Goal: Task Accomplishment & Management: Use online tool/utility

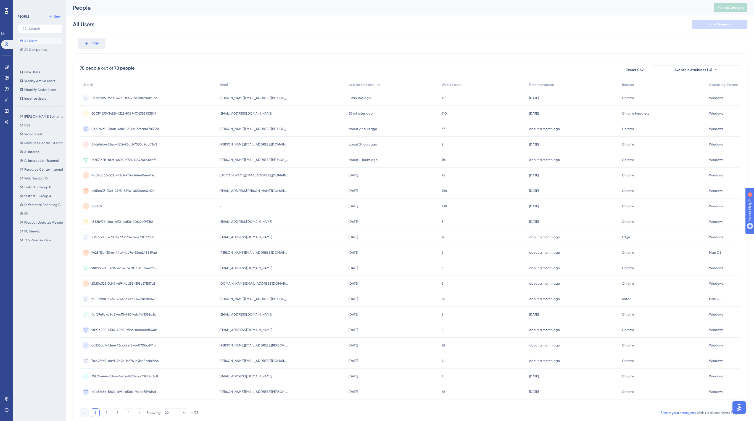
click at [325, 21] on div "All Users Save Segment" at bounding box center [410, 24] width 675 height 18
click at [38, 50] on span "All Companies" at bounding box center [35, 50] width 22 height 4
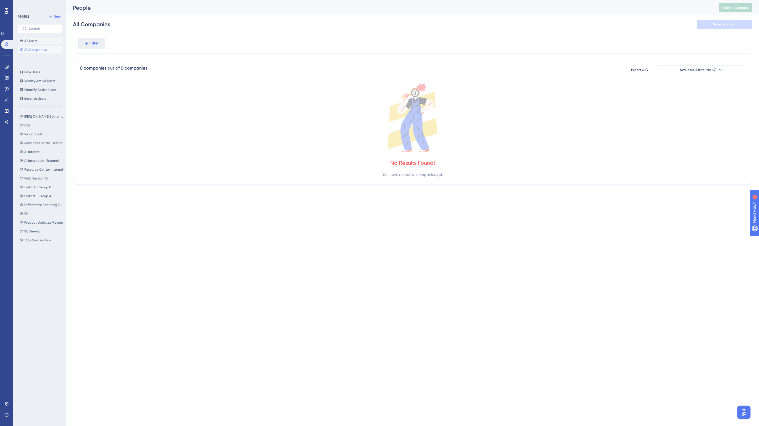
click at [32, 40] on span "All Users" at bounding box center [30, 41] width 13 height 4
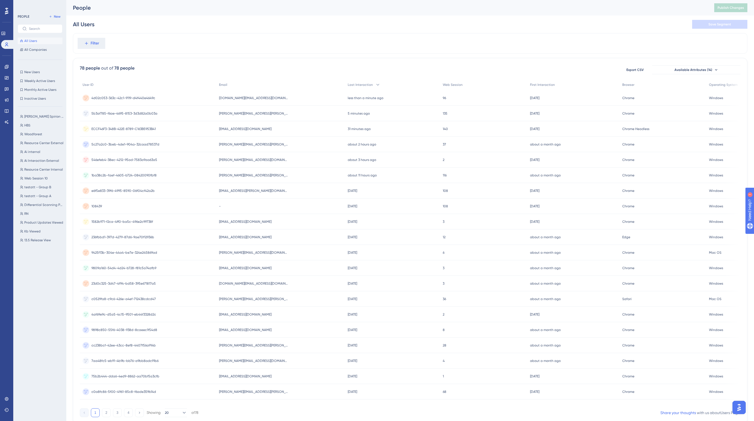
click at [246, 127] on span "[EMAIL_ADDRESS][DOMAIN_NAME]" at bounding box center [245, 129] width 52 height 4
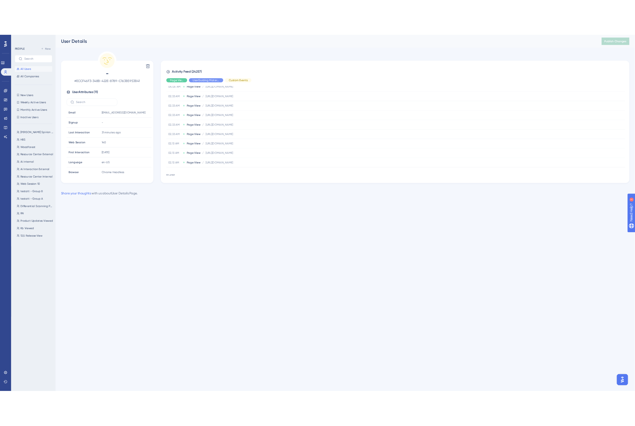
scroll to position [760, 0]
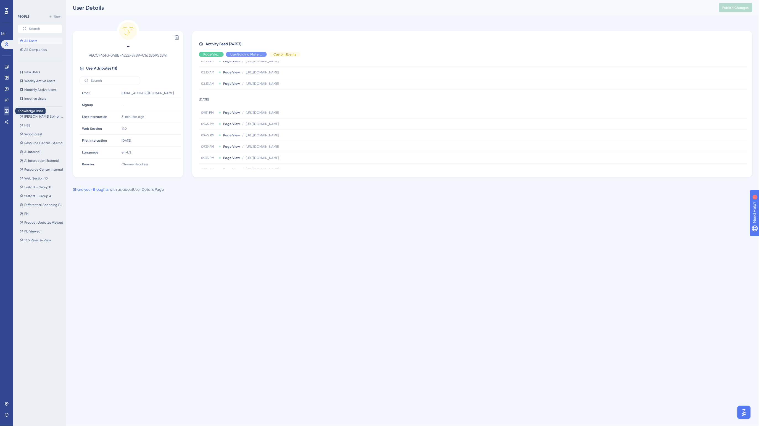
drag, startPoint x: 6, startPoint y: 110, endPoint x: 9, endPoint y: 112, distance: 3.6
click at [6, 110] on icon at bounding box center [6, 111] width 4 height 4
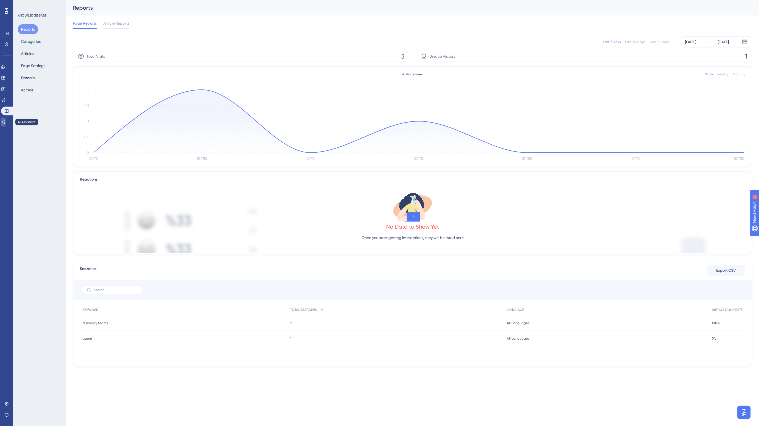
click at [4, 121] on icon at bounding box center [3, 122] width 4 height 4
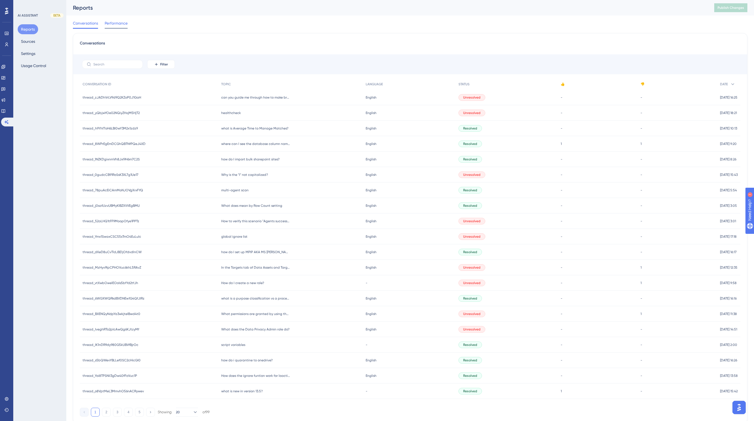
click at [115, 21] on span "Performance" at bounding box center [116, 23] width 23 height 7
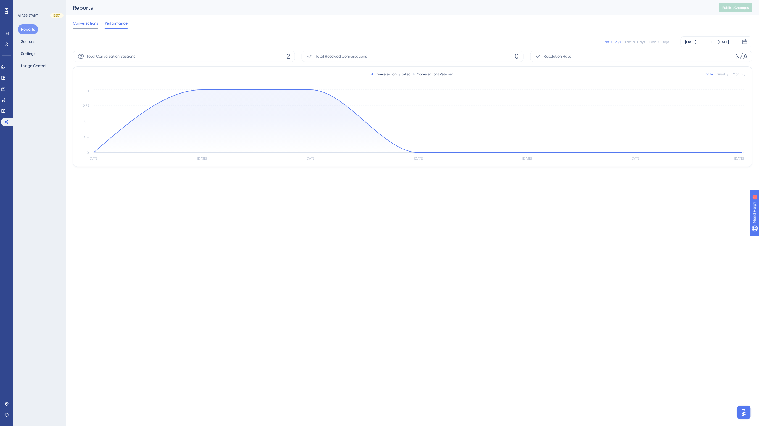
click at [84, 22] on span "Conversations" at bounding box center [85, 23] width 25 height 7
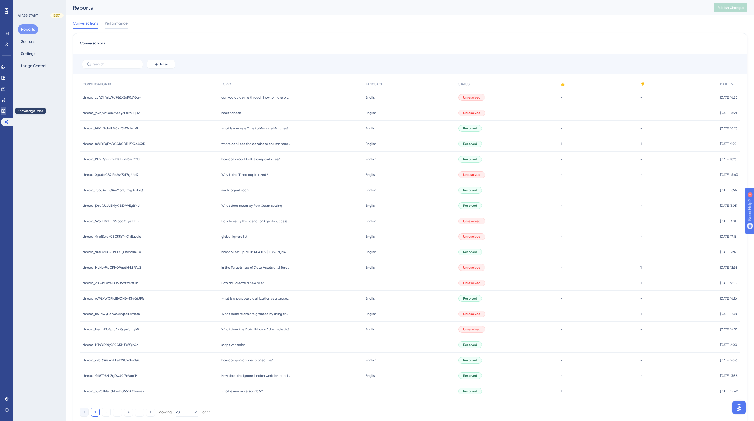
click at [5, 109] on icon at bounding box center [3, 111] width 4 height 4
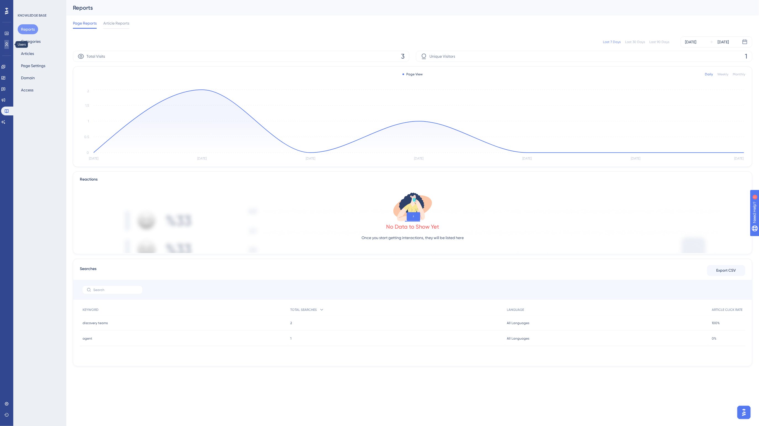
click at [8, 44] on icon at bounding box center [6, 44] width 4 height 4
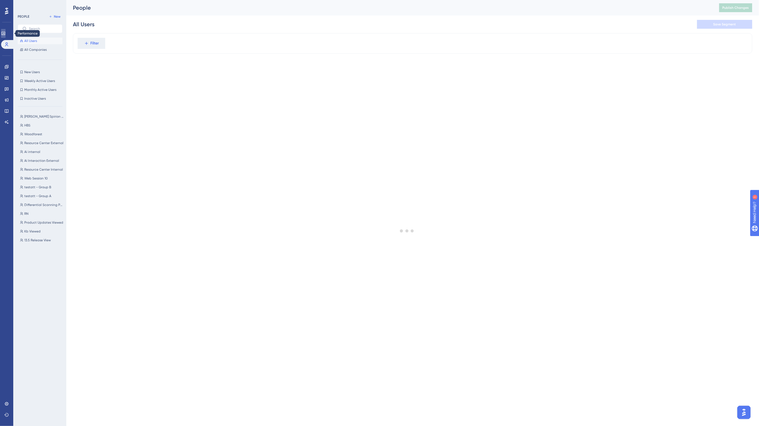
click at [5, 32] on icon at bounding box center [3, 33] width 4 height 3
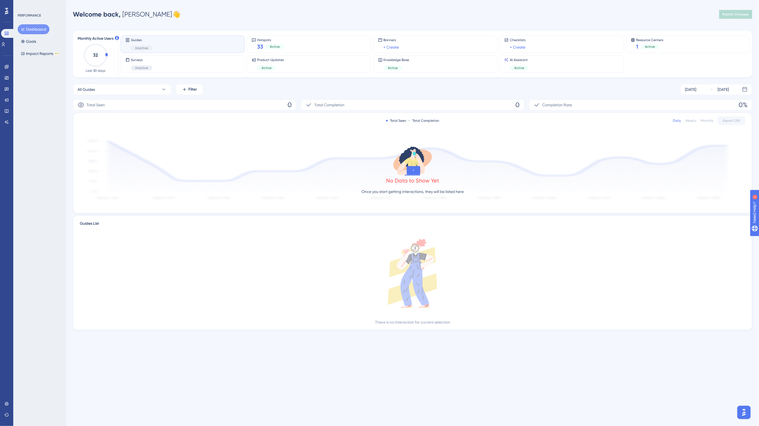
click at [189, 18] on div "Welcome back, [PERSON_NAME] 👋 Publish Changes" at bounding box center [413, 14] width 680 height 11
click at [328, 17] on div "Welcome back, [PERSON_NAME] 👋 Publish Changes" at bounding box center [413, 14] width 680 height 11
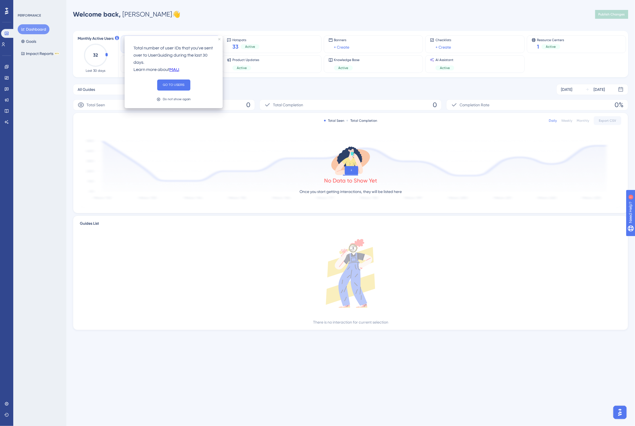
click at [116, 38] on icon at bounding box center [117, 38] width 4 height 4
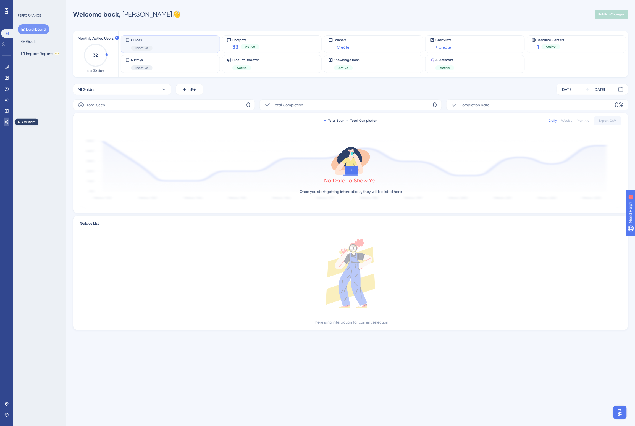
click at [6, 122] on icon at bounding box center [7, 122] width 4 height 4
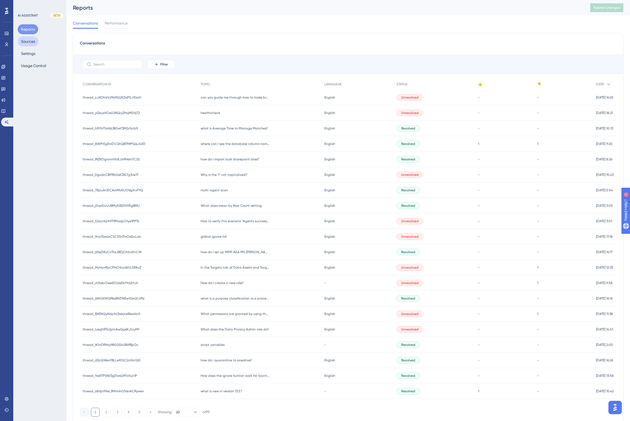
click at [29, 40] on button "Sources" at bounding box center [28, 41] width 21 height 10
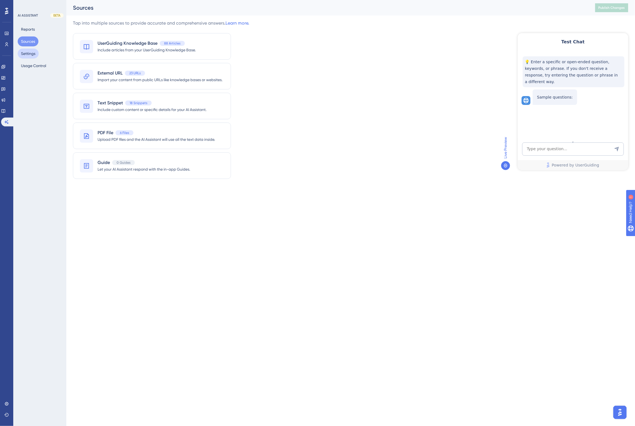
click at [29, 51] on button "Settings" at bounding box center [28, 54] width 21 height 10
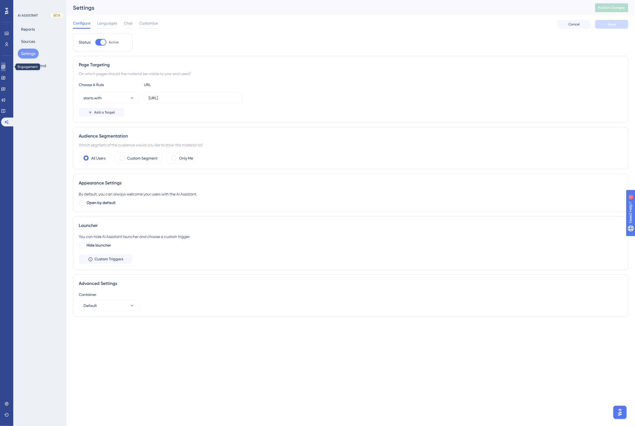
click at [6, 65] on icon at bounding box center [3, 67] width 4 height 4
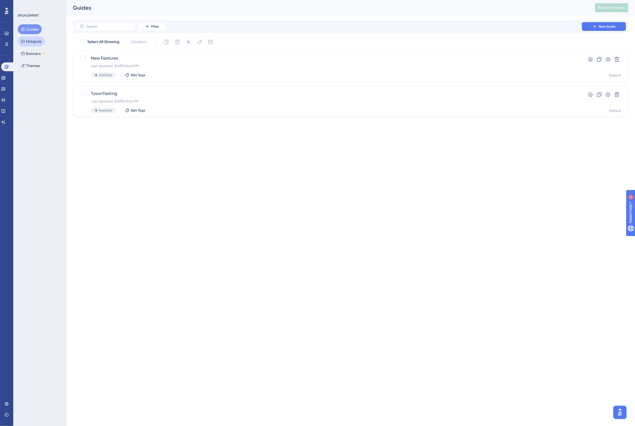
click at [32, 39] on button "Hotspots" at bounding box center [31, 41] width 27 height 10
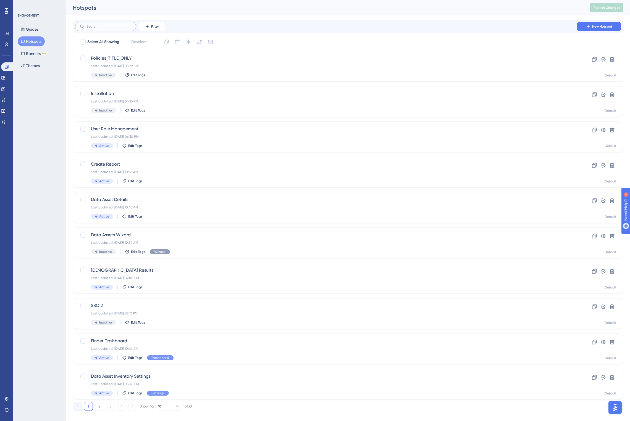
click at [99, 27] on input "text" at bounding box center [108, 27] width 45 height 4
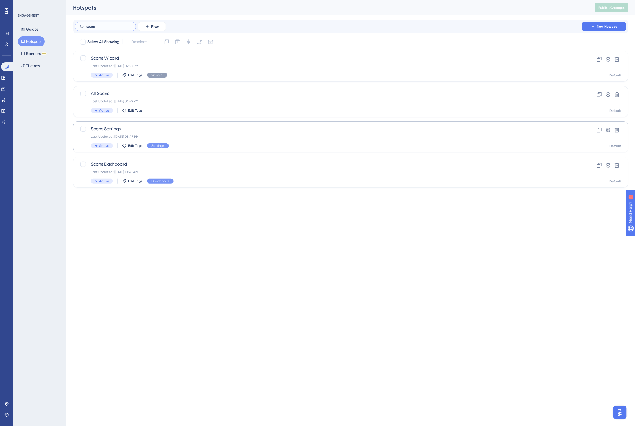
type input "scans"
click at [123, 132] on span "Scans Settings" at bounding box center [328, 129] width 475 height 7
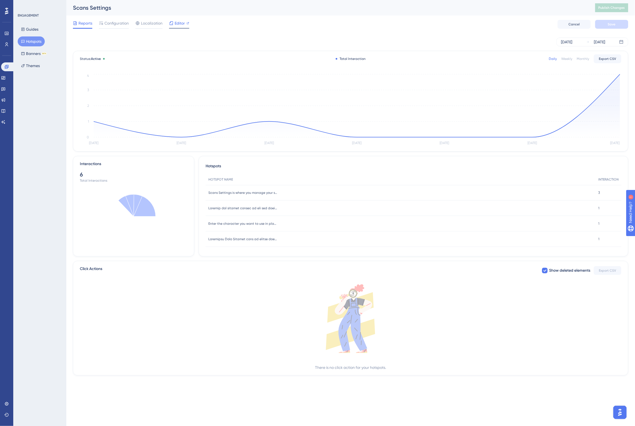
click at [180, 22] on span "Editor" at bounding box center [180, 23] width 10 height 7
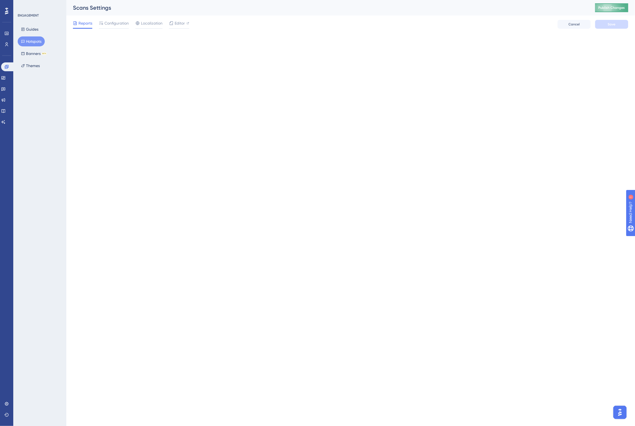
click at [617, 6] on span "Publish Changes" at bounding box center [611, 8] width 27 height 4
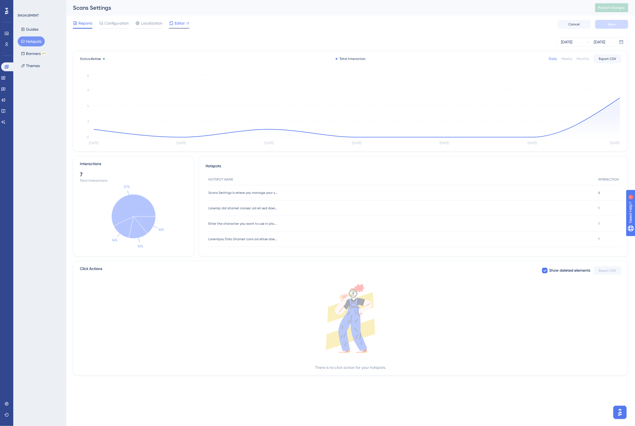
click at [173, 25] on icon at bounding box center [171, 23] width 4 height 4
click at [602, 6] on span "Publish Changes" at bounding box center [611, 8] width 27 height 4
click at [9, 43] on link at bounding box center [6, 44] width 4 height 9
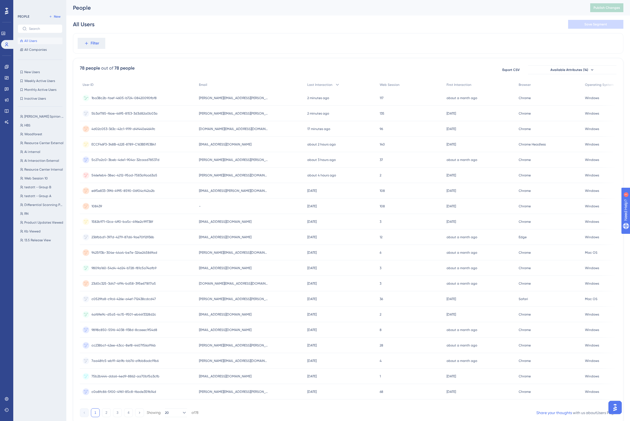
click at [216, 97] on span "[PERSON_NAME][EMAIL_ADDRESS][PERSON_NAME][DOMAIN_NAME]" at bounding box center [233, 98] width 69 height 4
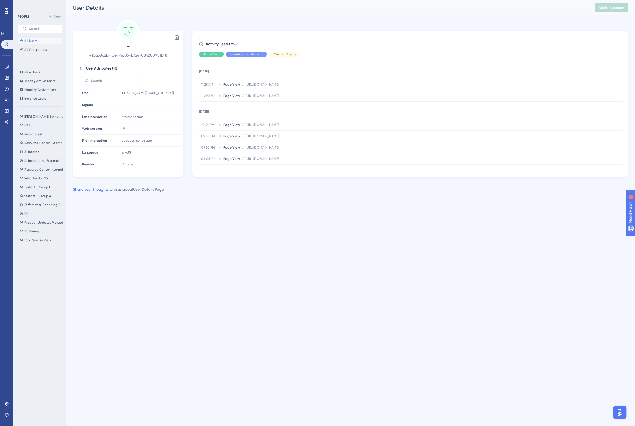
click at [31, 40] on span "All Users" at bounding box center [30, 41] width 13 height 4
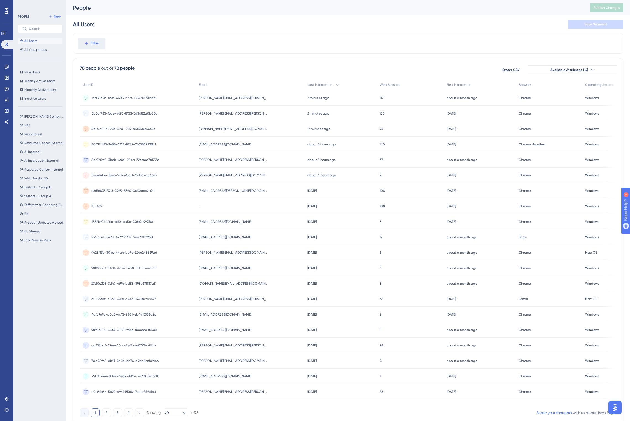
click at [236, 112] on span "[PERSON_NAME][EMAIL_ADDRESS][PERSON_NAME][DOMAIN_NAME]" at bounding box center [233, 113] width 69 height 4
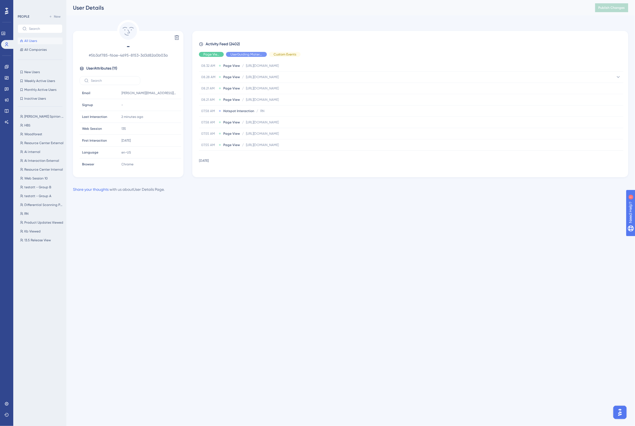
scroll to position [380, 0]
click at [29, 40] on span "All Users" at bounding box center [30, 41] width 13 height 4
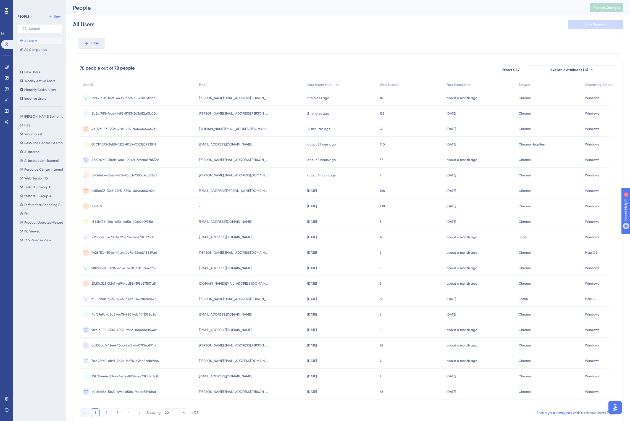
click at [226, 159] on span "[PERSON_NAME][EMAIL_ADDRESS][PERSON_NAME][DOMAIN_NAME]" at bounding box center [233, 160] width 69 height 4
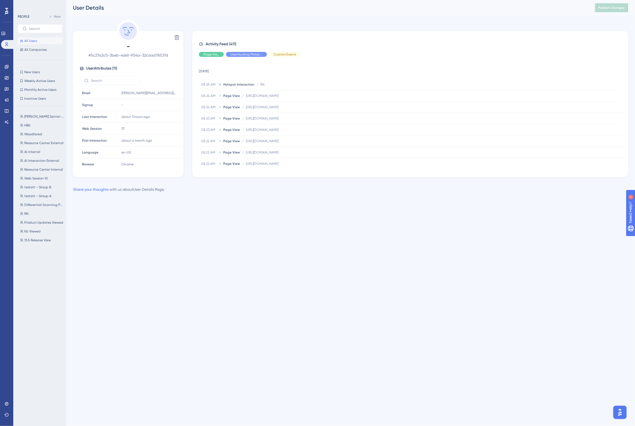
click at [357, 28] on div "Delete - # 5c27a2c0-3beb-4de1-904a-32caad78537d User Attributes ( 11 ) Email Em…" at bounding box center [350, 98] width 555 height 157
click at [6, 42] on icon at bounding box center [6, 44] width 4 height 4
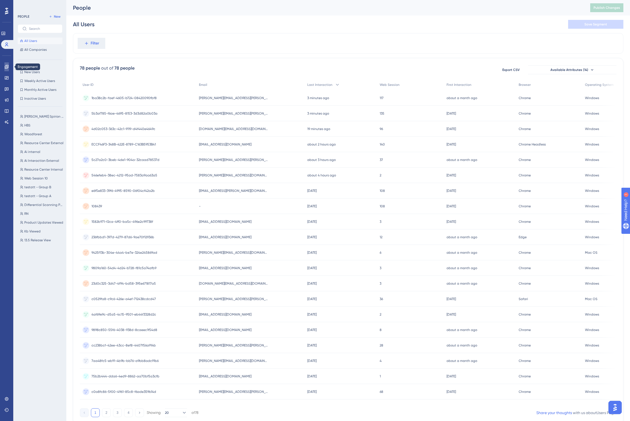
click at [8, 66] on icon at bounding box center [7, 67] width 4 height 4
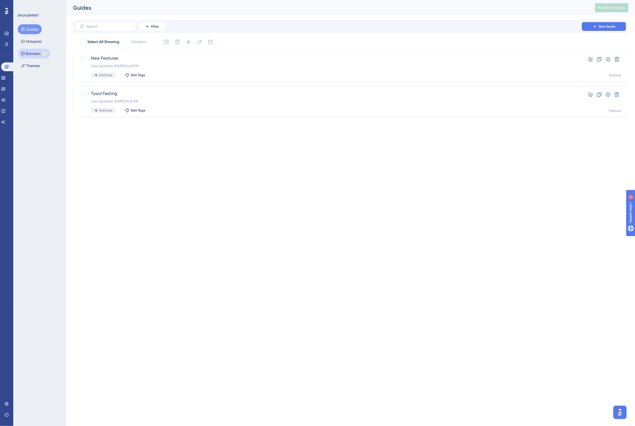
click at [33, 53] on button "Banners BETA" at bounding box center [34, 54] width 32 height 10
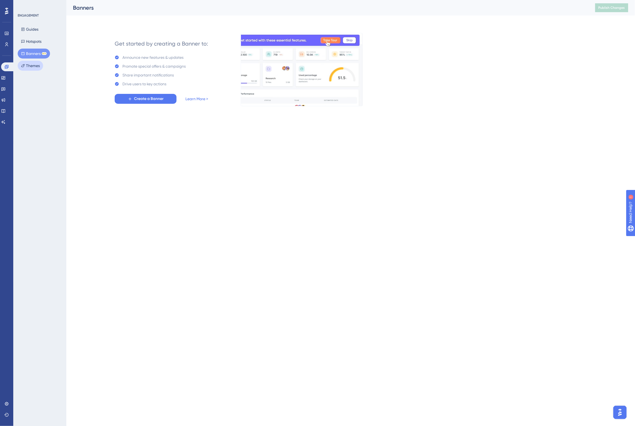
click at [35, 66] on button "Themes" at bounding box center [30, 66] width 25 height 10
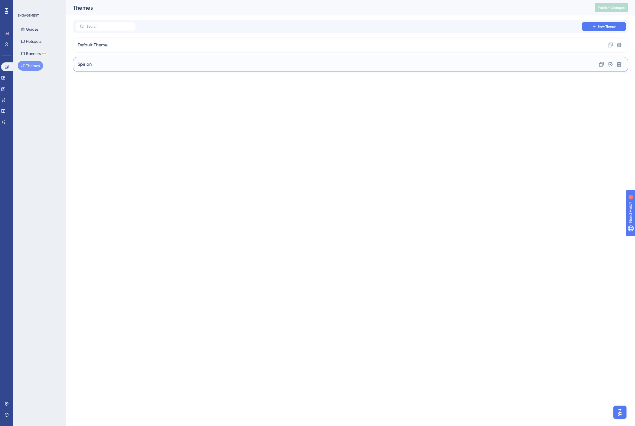
click at [122, 65] on div "Spirion Clone Settings Delete" at bounding box center [350, 64] width 555 height 15
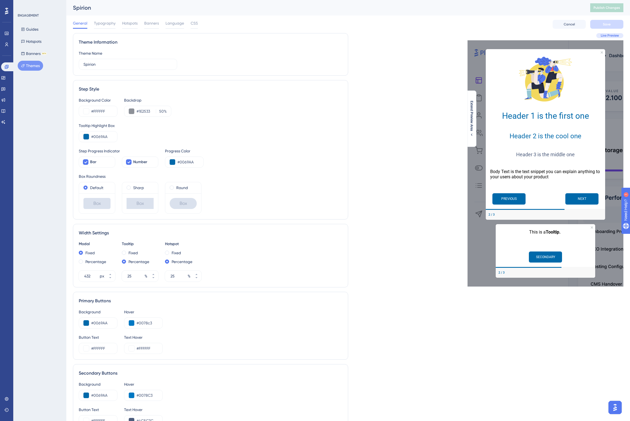
click at [125, 19] on div "General Typography Hotspots Banners Language CSS Cancel Save" at bounding box center [348, 24] width 550 height 18
click at [127, 22] on span "Hotspots" at bounding box center [129, 23] width 15 height 7
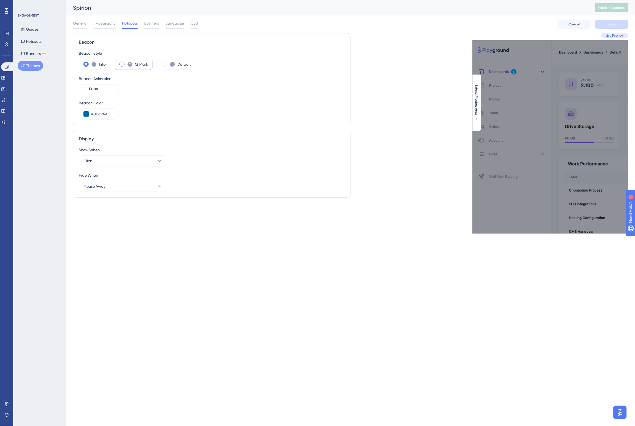
click at [120, 64] on span at bounding box center [121, 64] width 5 height 5
click at [126, 62] on input "radio" at bounding box center [126, 62] width 0 height 0
click at [179, 64] on label "Default" at bounding box center [183, 64] width 13 height 7
click at [93, 63] on icon at bounding box center [94, 64] width 5 height 5
click at [149, 23] on span "Banners" at bounding box center [151, 23] width 15 height 7
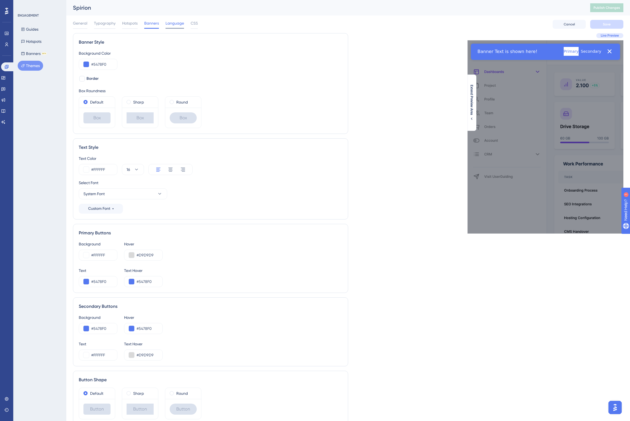
click at [174, 23] on span "Language" at bounding box center [174, 23] width 19 height 7
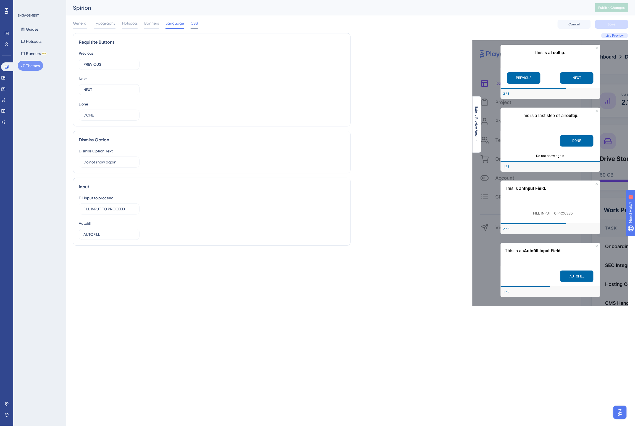
click at [195, 22] on span "CSS" at bounding box center [194, 23] width 7 height 7
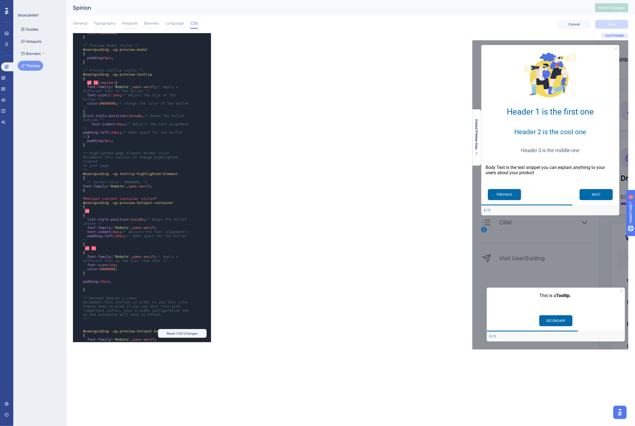
scroll to position [138, 0]
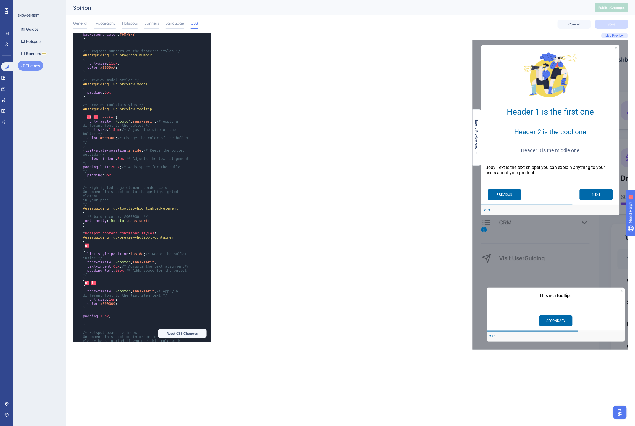
click at [83, 86] on span "#userguiding" at bounding box center [96, 84] width 26 height 4
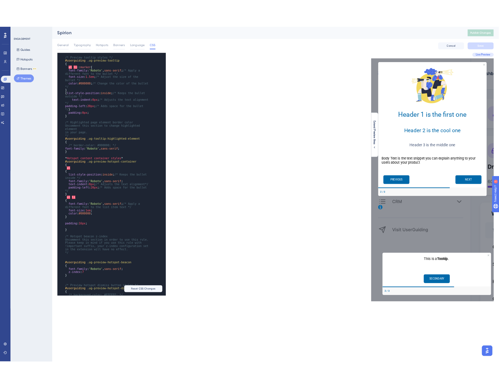
scroll to position [241, 0]
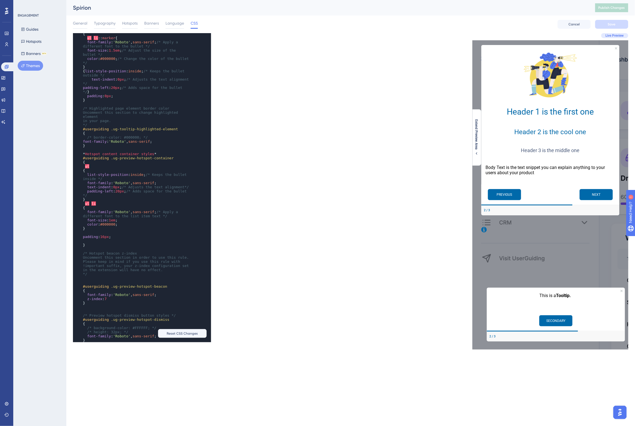
click at [84, 289] on span "#userguiding" at bounding box center [96, 287] width 26 height 4
click at [614, 21] on button "Save" at bounding box center [611, 24] width 33 height 9
click at [615, 7] on span "Publish Changes" at bounding box center [611, 8] width 27 height 4
click at [620, 290] on icon "Close Preview" at bounding box center [621, 291] width 2 height 2
click at [622, 291] on icon "Close Preview" at bounding box center [621, 291] width 2 height 2
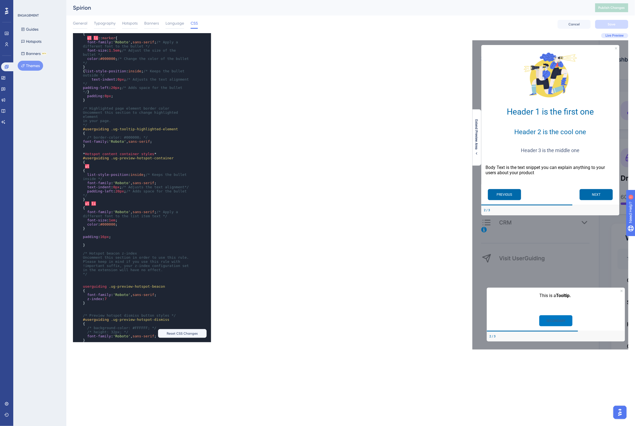
click at [551, 322] on button "SECONDARY" at bounding box center [555, 320] width 33 height 11
click at [517, 322] on div "SECONDARY" at bounding box center [555, 320] width 129 height 11
click at [483, 228] on icon at bounding box center [484, 230] width 6 height 6
click at [484, 230] on icon at bounding box center [484, 230] width 6 height 6
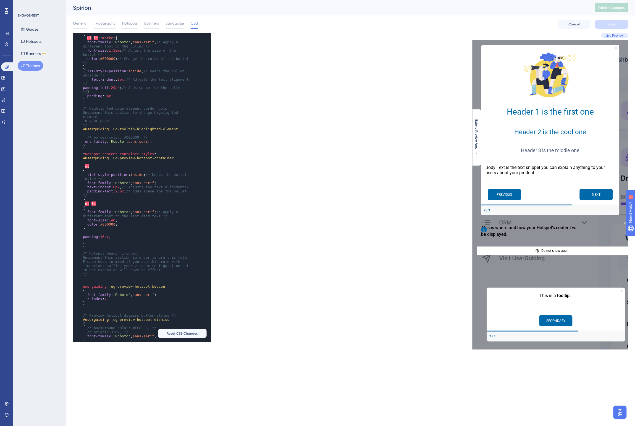
click at [484, 230] on icon at bounding box center [484, 230] width 6 height 6
click at [122, 156] on span "container" at bounding box center [129, 154] width 19 height 4
click at [86, 289] on span "userguiding" at bounding box center [95, 287] width 24 height 4
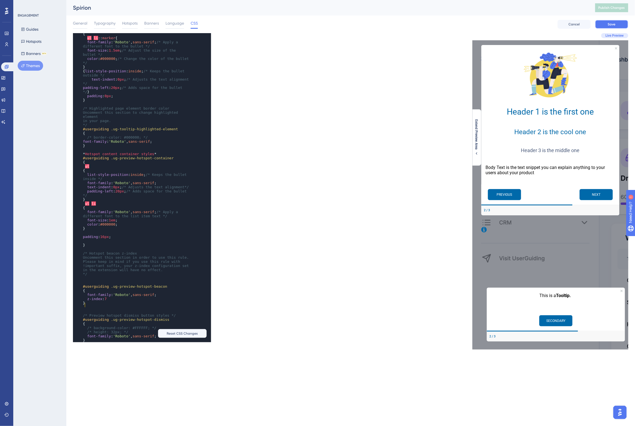
click at [614, 22] on button "Save" at bounding box center [611, 24] width 33 height 9
click at [613, 8] on span "Publish Changes" at bounding box center [611, 8] width 27 height 4
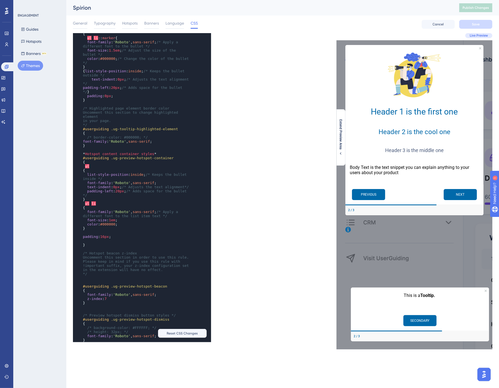
click at [82, 169] on pre "ul" at bounding box center [137, 166] width 110 height 4
click at [86, 169] on span "ul" at bounding box center [87, 166] width 4 height 4
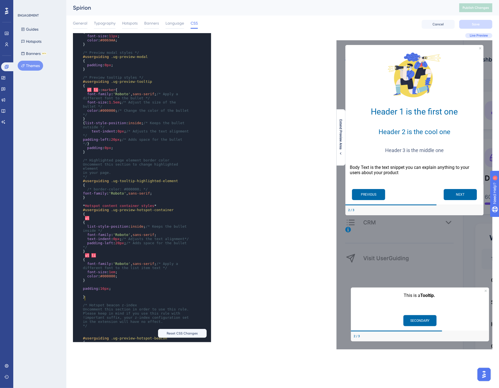
scroll to position [173, 0]
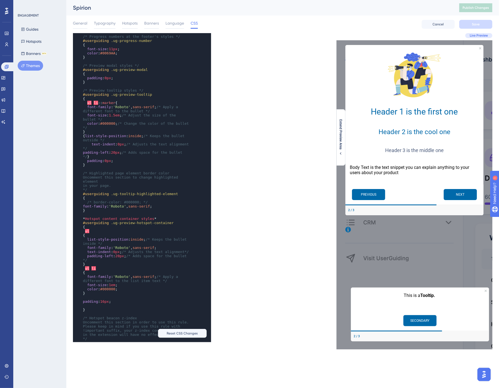
click at [83, 175] on span "/* Highlighted page element border color" at bounding box center [126, 173] width 86 height 4
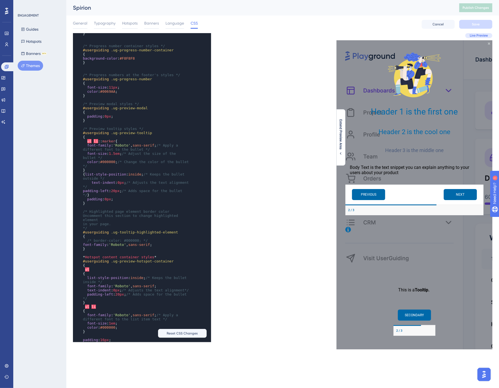
scroll to position [104, 0]
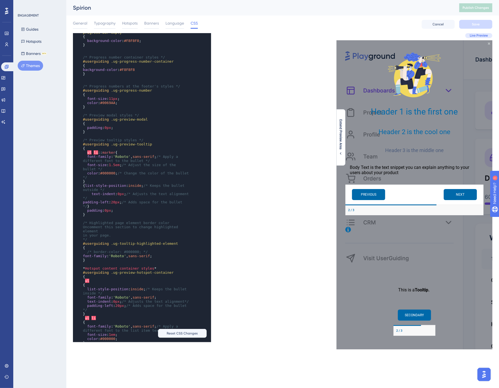
click at [349, 229] on icon at bounding box center [348, 230] width 6 height 6
click at [348, 229] on icon at bounding box center [348, 230] width 6 height 6
click at [303, 226] on div "Live Preview Extend Preview Area" at bounding box center [388, 191] width 210 height 317
click at [348, 230] on icon at bounding box center [348, 230] width 6 height 6
click at [291, 226] on div "Live Preview Extend Preview Area" at bounding box center [388, 191] width 210 height 317
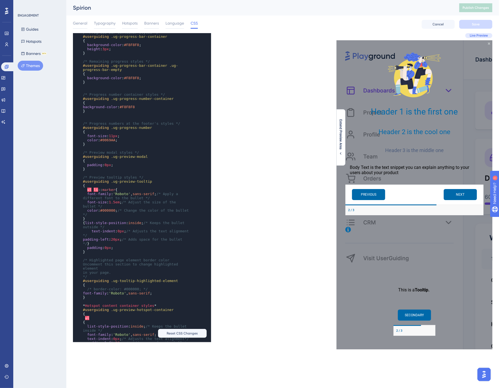
scroll to position [173, 0]
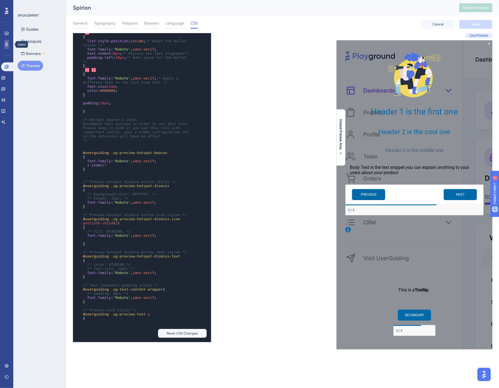
click at [6, 43] on icon at bounding box center [6, 45] width 3 height 4
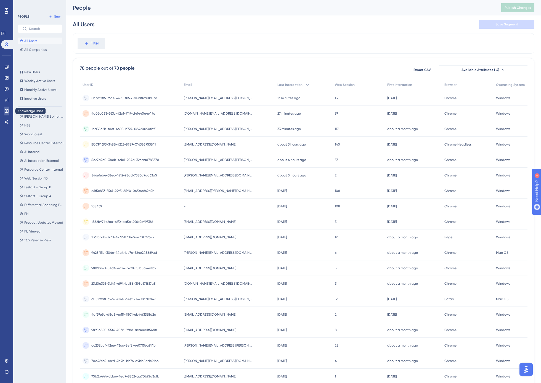
click at [7, 113] on icon at bounding box center [6, 111] width 4 height 4
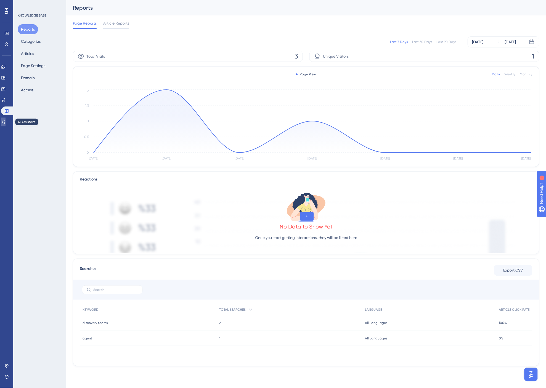
click at [5, 120] on icon at bounding box center [3, 122] width 4 height 4
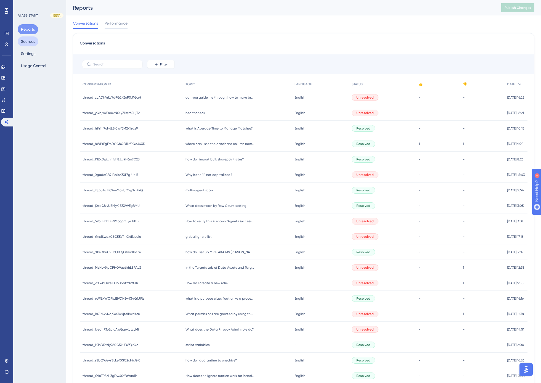
click at [29, 42] on button "Sources" at bounding box center [28, 41] width 21 height 10
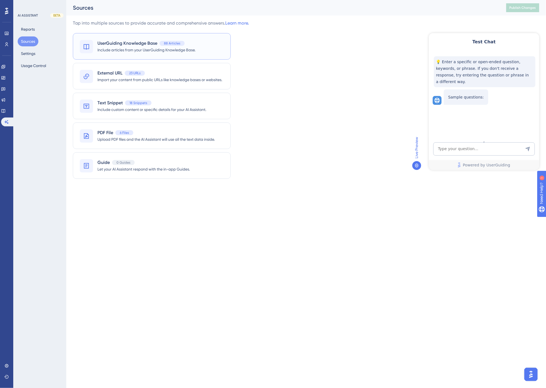
click at [113, 48] on span "Include articles from your UserGuiding Knowledge Base." at bounding box center [147, 50] width 98 height 7
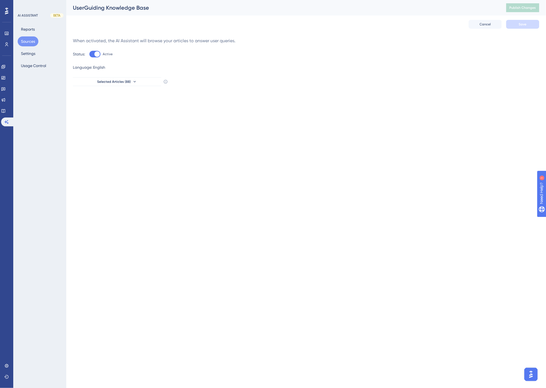
click at [27, 42] on button "Sources" at bounding box center [28, 41] width 21 height 10
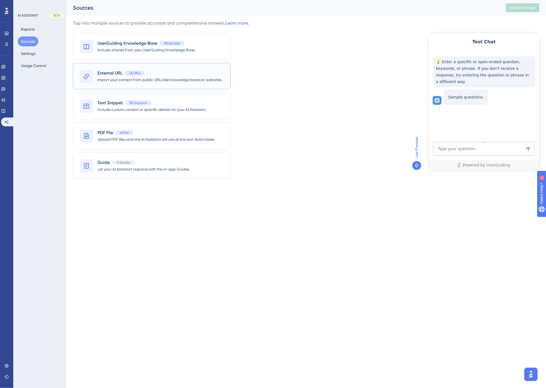
click at [116, 77] on span "Import your content from public URLs like knowledge bases or websites." at bounding box center [160, 80] width 125 height 7
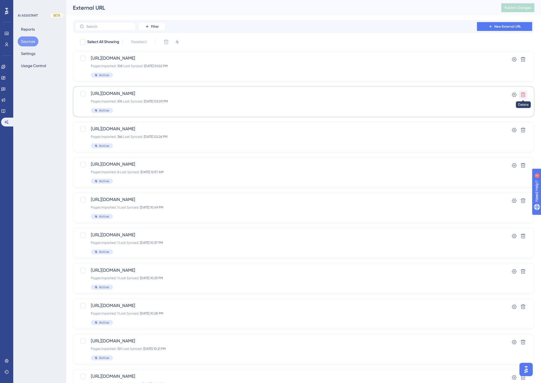
click at [524, 94] on icon at bounding box center [524, 95] width 6 height 6
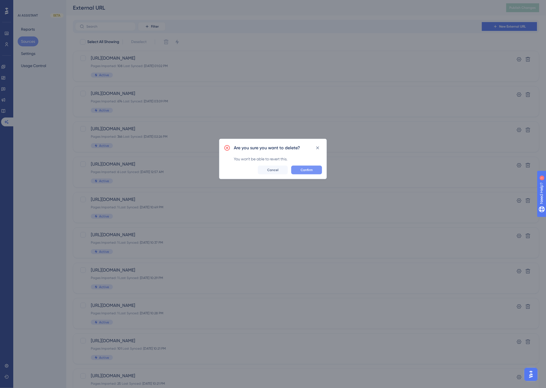
click at [307, 169] on span "Confirm" at bounding box center [307, 170] width 12 height 4
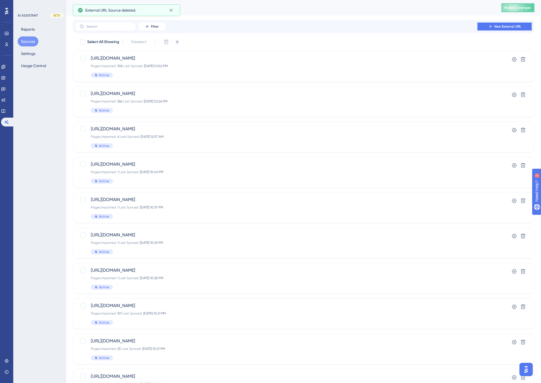
click at [506, 24] on span "New External URL" at bounding box center [508, 26] width 27 height 4
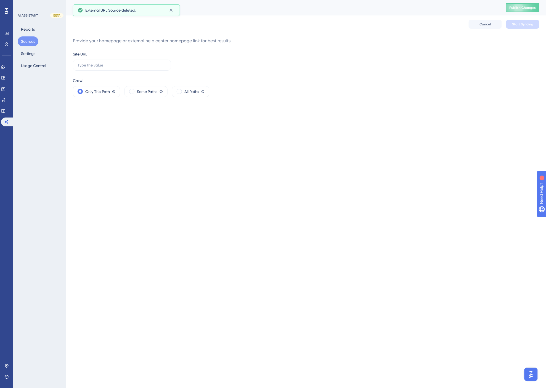
click at [168, 71] on div "Site URL Crawl Only This Path Crawler will gather content only from this webpag…" at bounding box center [306, 74] width 467 height 46
click at [163, 66] on input "text" at bounding box center [122, 65] width 89 height 6
type input "[URL][DOMAIN_NAME]"
click at [202, 93] on div "All Paths Crawler will start from the site URL and scrape content from all page…" at bounding box center [190, 91] width 37 height 11
click at [527, 22] on span "Start Syncing" at bounding box center [523, 24] width 21 height 4
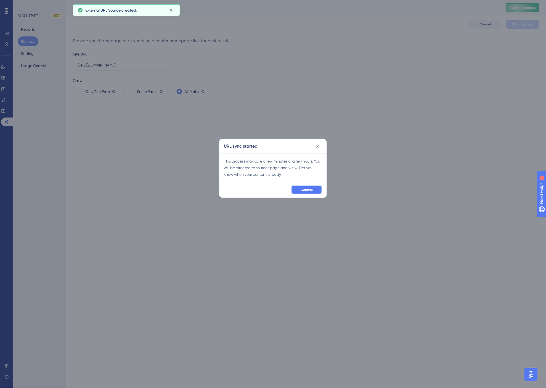
click at [307, 190] on span "Confirm" at bounding box center [307, 190] width 12 height 4
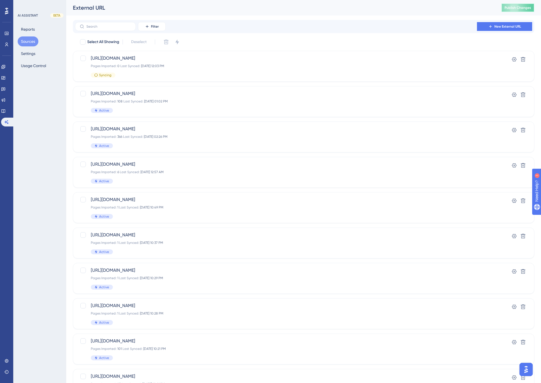
click at [519, 10] on span "Publish Changes" at bounding box center [518, 8] width 27 height 4
click at [523, 131] on icon at bounding box center [524, 130] width 6 height 6
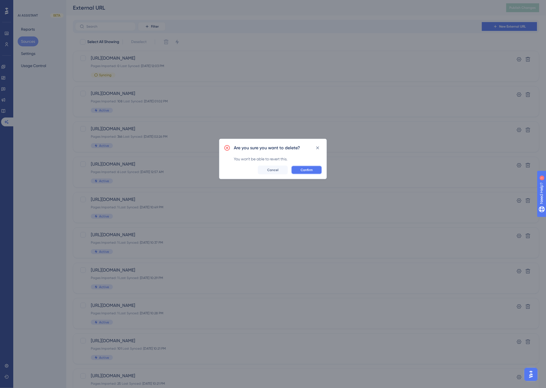
click at [310, 169] on span "Confirm" at bounding box center [307, 170] width 12 height 4
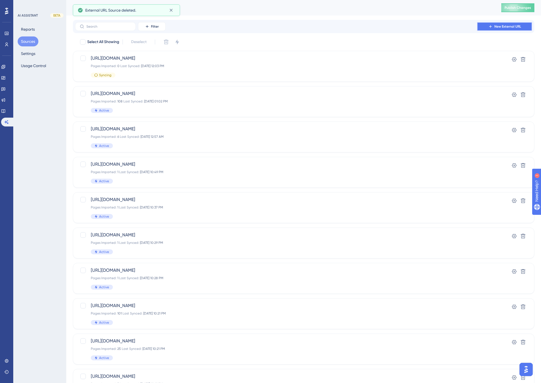
click at [500, 27] on span "New External URL" at bounding box center [508, 26] width 27 height 4
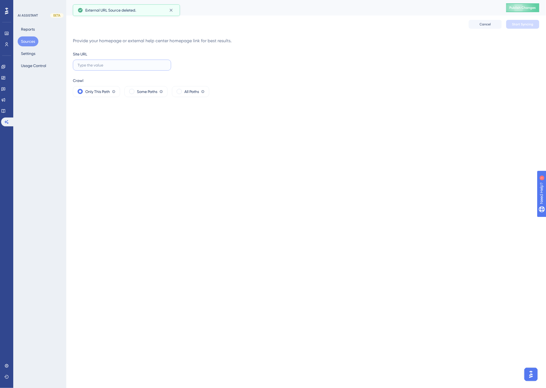
click at [127, 68] on input "text" at bounding box center [122, 65] width 89 height 6
click at [191, 89] on span "All Paths" at bounding box center [192, 91] width 15 height 7
click at [113, 62] on input "text" at bounding box center [122, 65] width 89 height 6
type input "[URL][DOMAIN_NAME]"
click at [522, 25] on span "Start Syncing" at bounding box center [523, 24] width 21 height 4
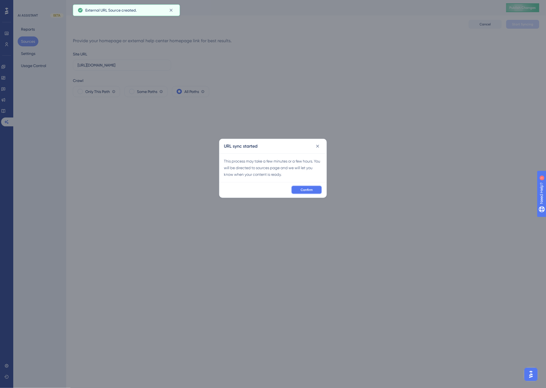
click at [307, 187] on button "Confirm" at bounding box center [306, 190] width 31 height 9
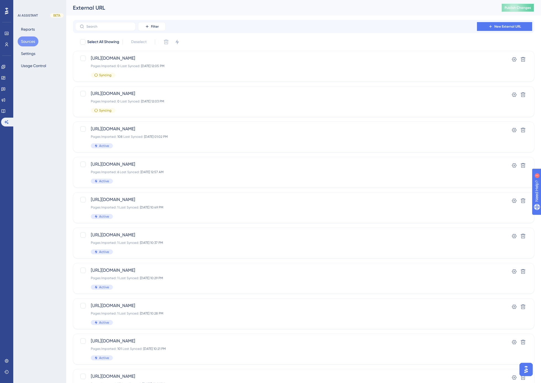
click at [523, 6] on span "Publish Changes" at bounding box center [518, 8] width 27 height 4
click at [285, 7] on div "External URL" at bounding box center [280, 8] width 415 height 8
click at [354, 13] on div "External URL Publish Changes" at bounding box center [303, 7] width 475 height 15
